Goal: Task Accomplishment & Management: Use online tool/utility

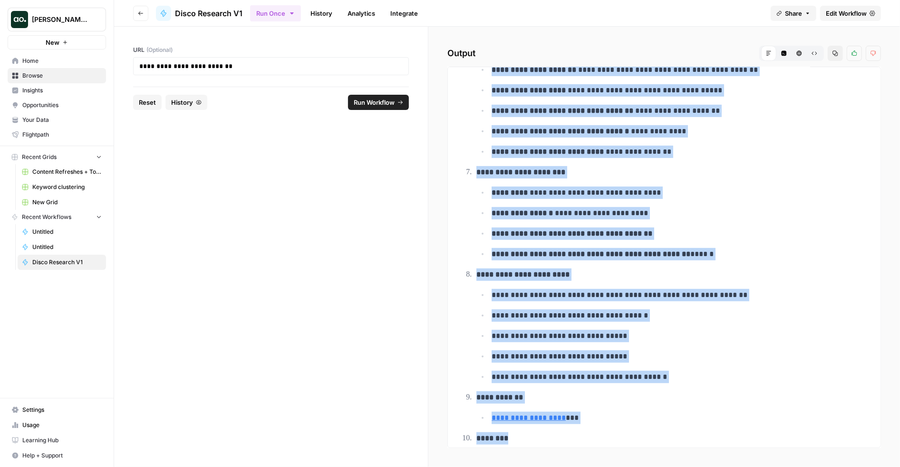
scroll to position [424, 0]
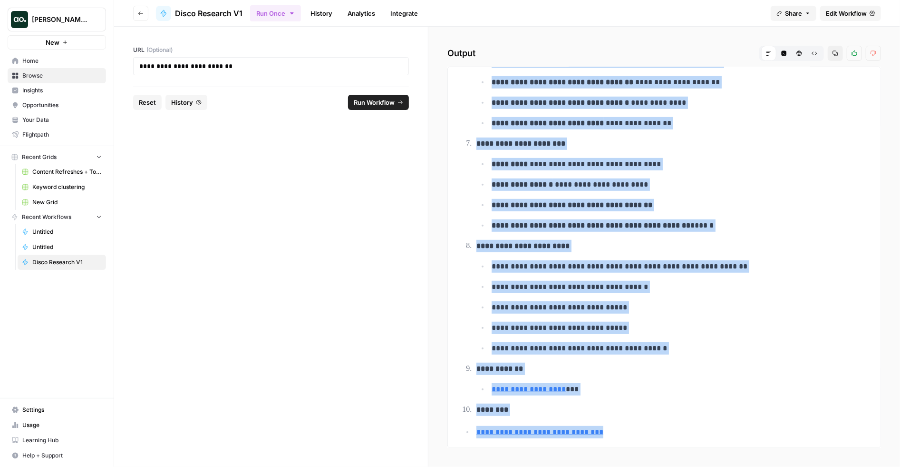
drag, startPoint x: 477, startPoint y: 92, endPoint x: 630, endPoint y: 432, distance: 372.5
click at [630, 432] on div "**********" at bounding box center [665, 47] width 418 height 795
copy div "**********"
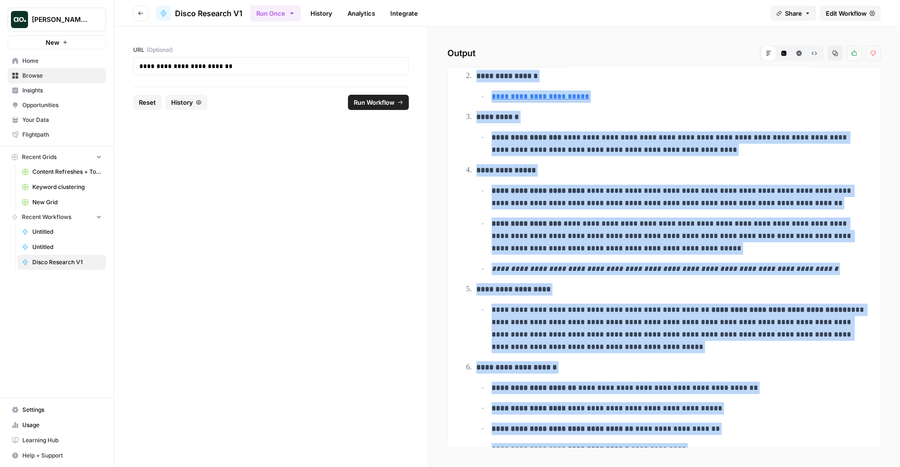
scroll to position [0, 0]
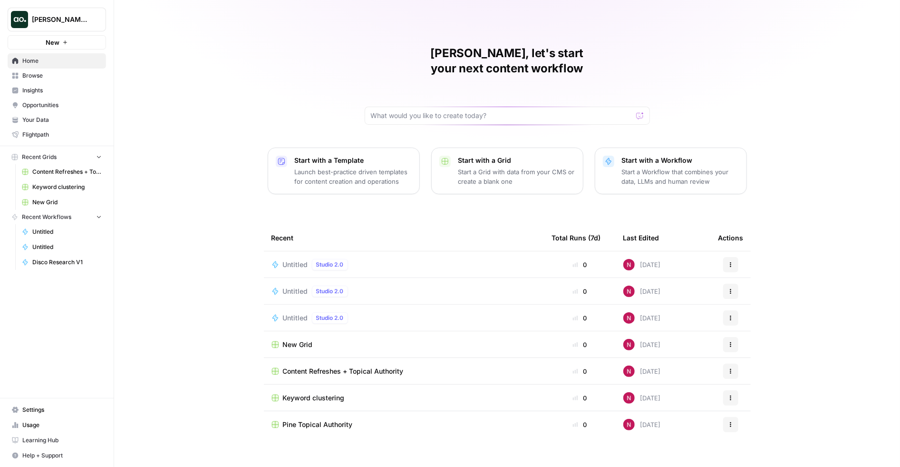
click at [660, 156] on p "Start with a Workflow" at bounding box center [680, 161] width 117 height 10
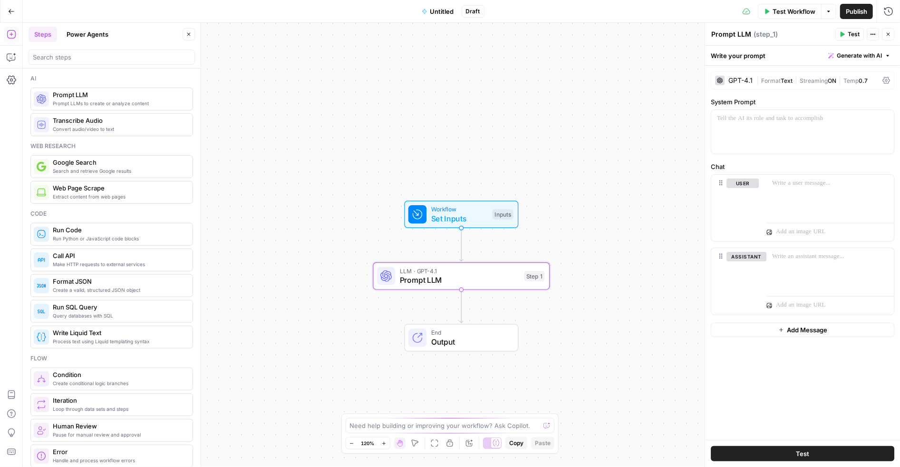
click at [746, 80] on div "GPT-4.1" at bounding box center [741, 80] width 24 height 7
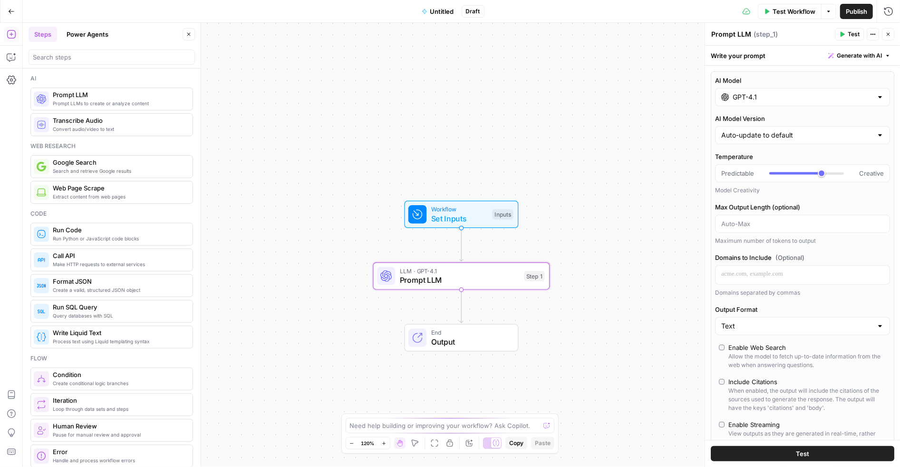
click at [754, 98] on input "GPT-4.1" at bounding box center [803, 97] width 140 height 10
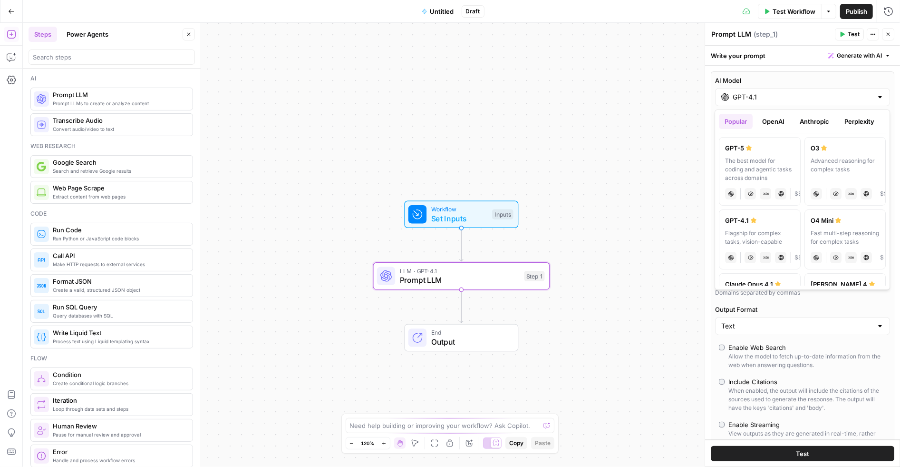
click at [760, 165] on div "The best model for coding and agentic tasks across domains" at bounding box center [759, 169] width 69 height 26
type input "GPT-5"
click at [760, 96] on input "GPT-5" at bounding box center [803, 97] width 140 height 10
click at [753, 165] on div "The best model for coding and agentic tasks across domains" at bounding box center [759, 169] width 69 height 26
click at [844, 37] on icon "button" at bounding box center [842, 34] width 6 height 6
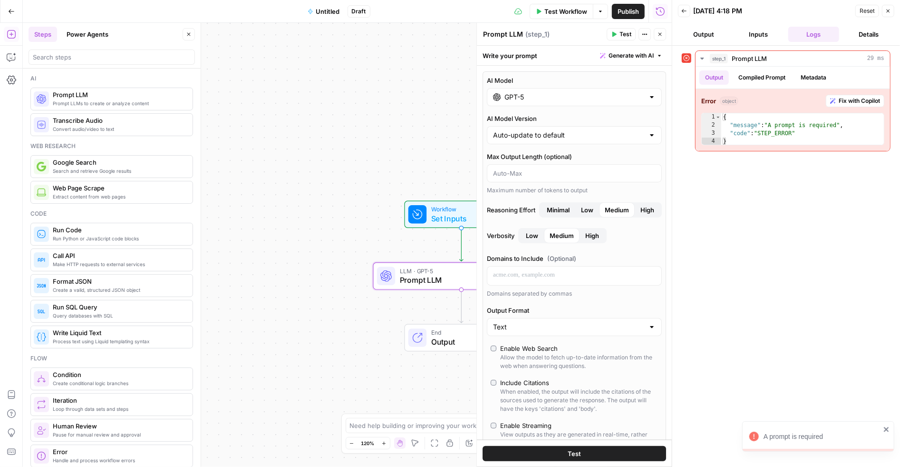
click at [624, 59] on span "Generate with AI" at bounding box center [631, 55] width 45 height 9
click at [619, 74] on span "Generate" at bounding box center [618, 77] width 69 height 10
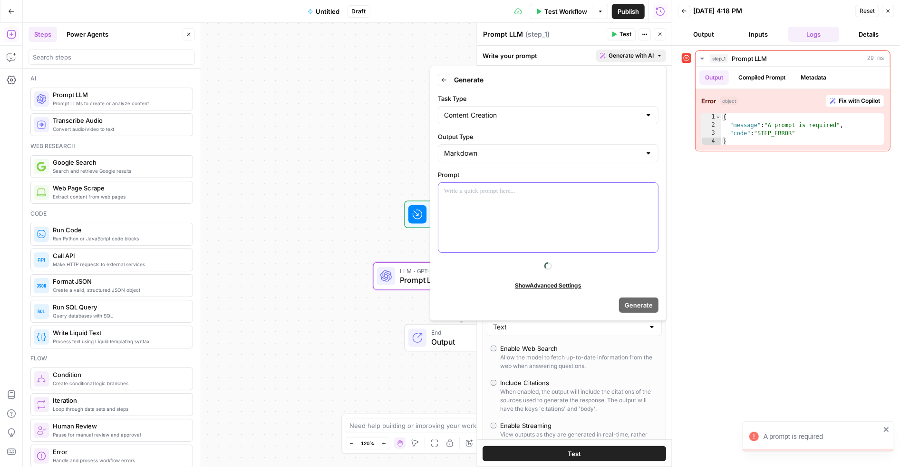
click at [509, 205] on div at bounding box center [549, 217] width 220 height 69
click at [631, 302] on span "Generate" at bounding box center [639, 305] width 28 height 10
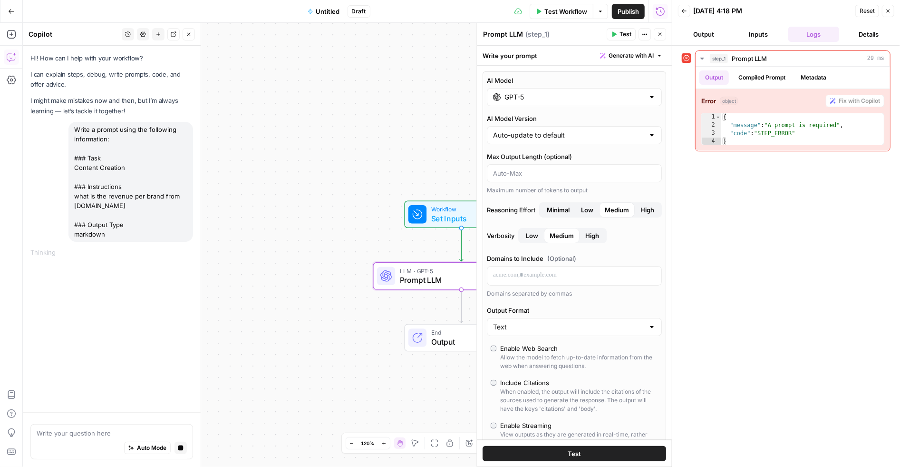
click at [887, 11] on icon "button" at bounding box center [889, 11] width 6 height 6
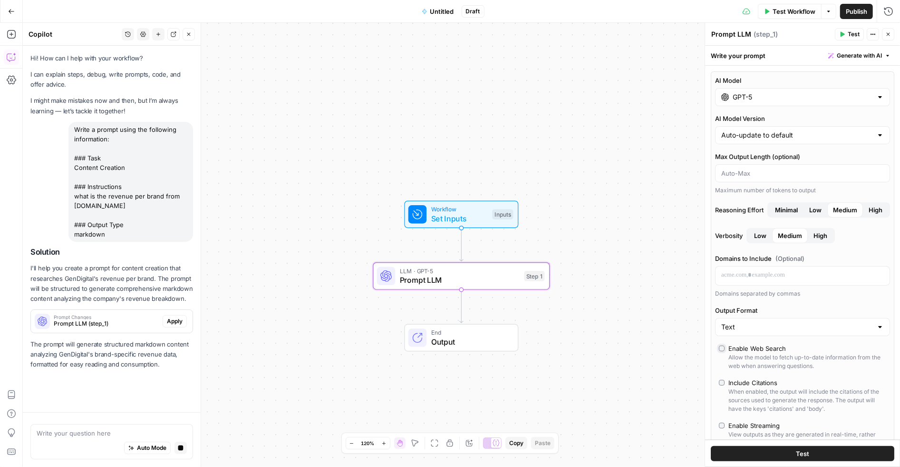
scroll to position [6, 0]
